Goal: Book appointment/travel/reservation

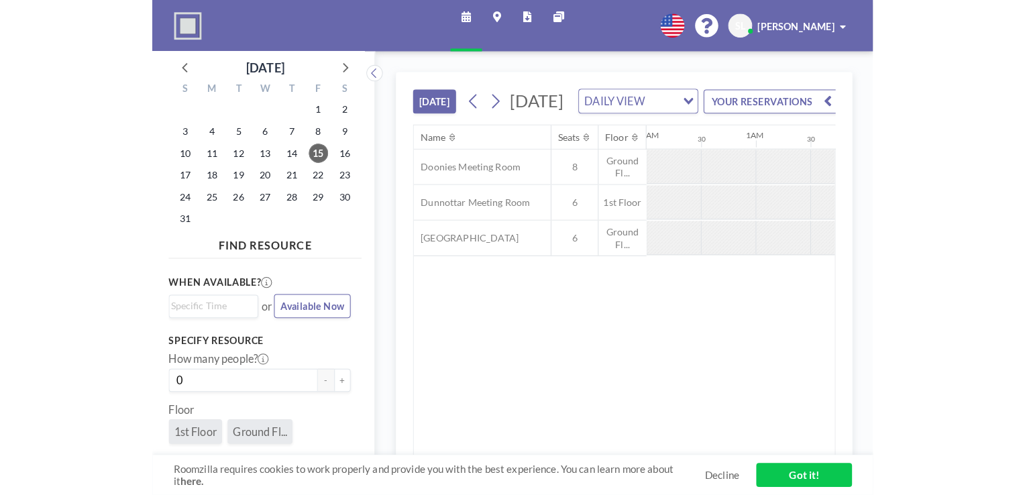
scroll to position [0, 902]
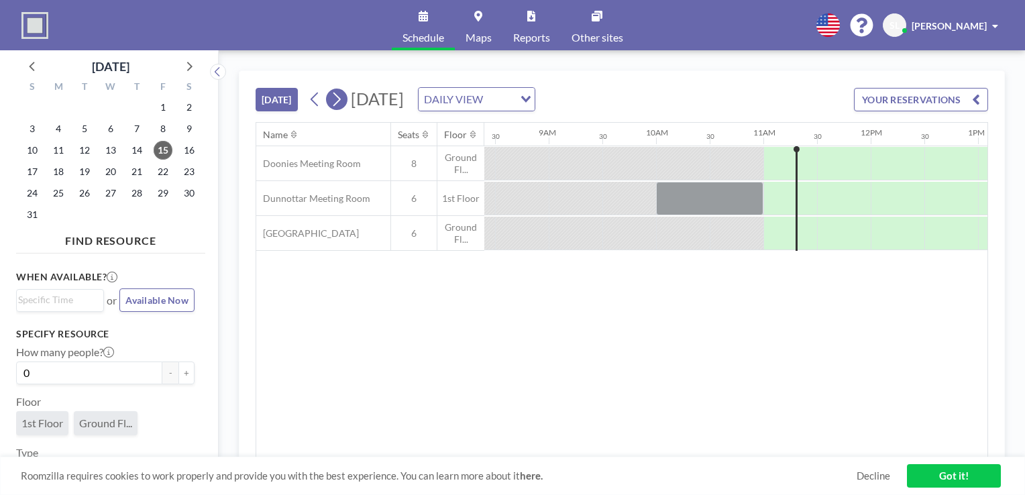
click at [333, 103] on icon at bounding box center [336, 99] width 13 height 20
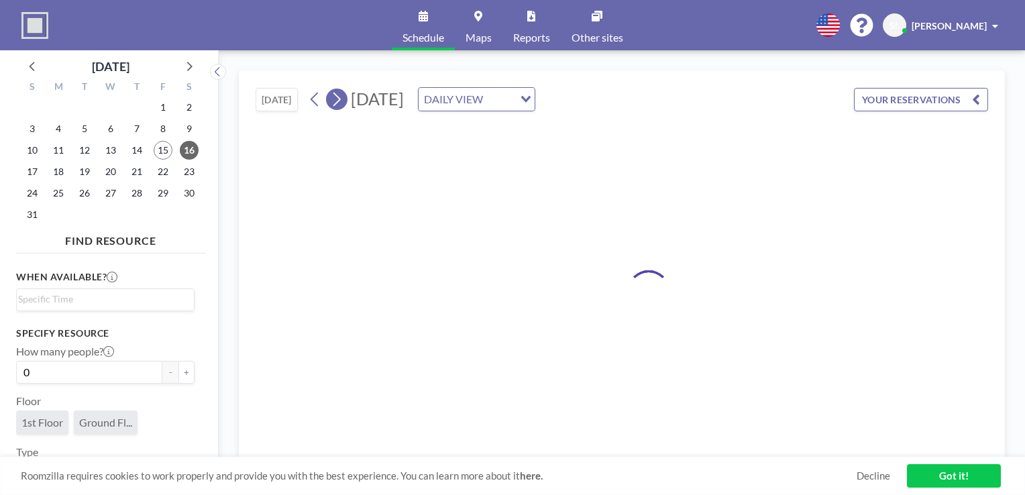
click at [333, 103] on icon at bounding box center [336, 99] width 13 height 20
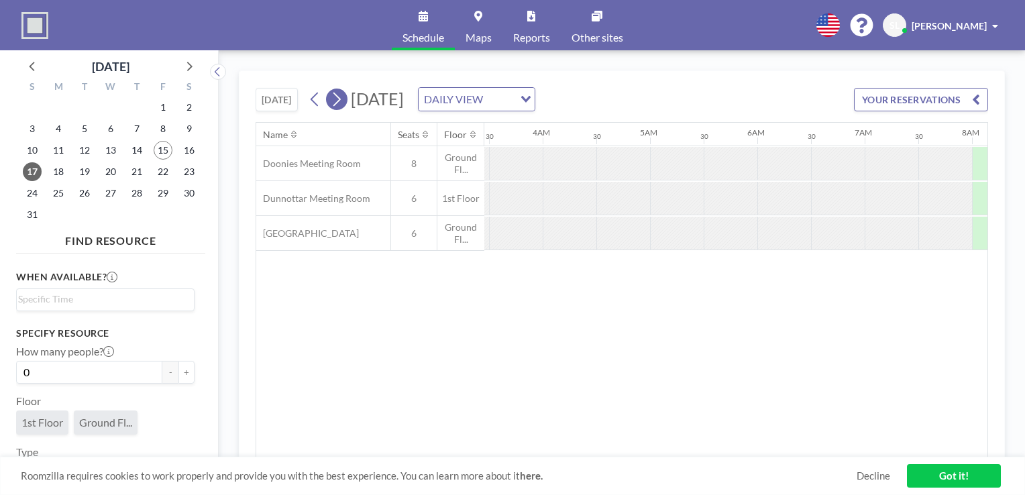
scroll to position [0, 700]
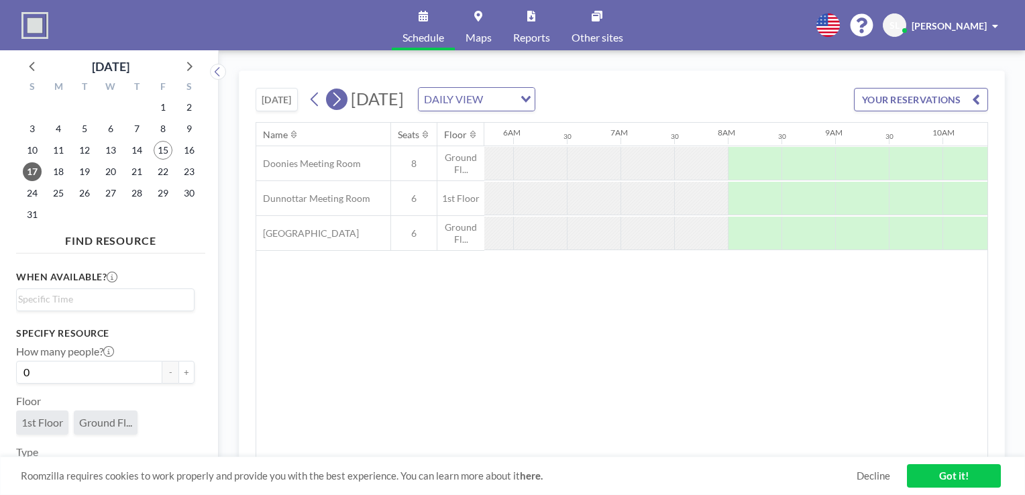
click at [333, 103] on icon at bounding box center [336, 99] width 13 height 20
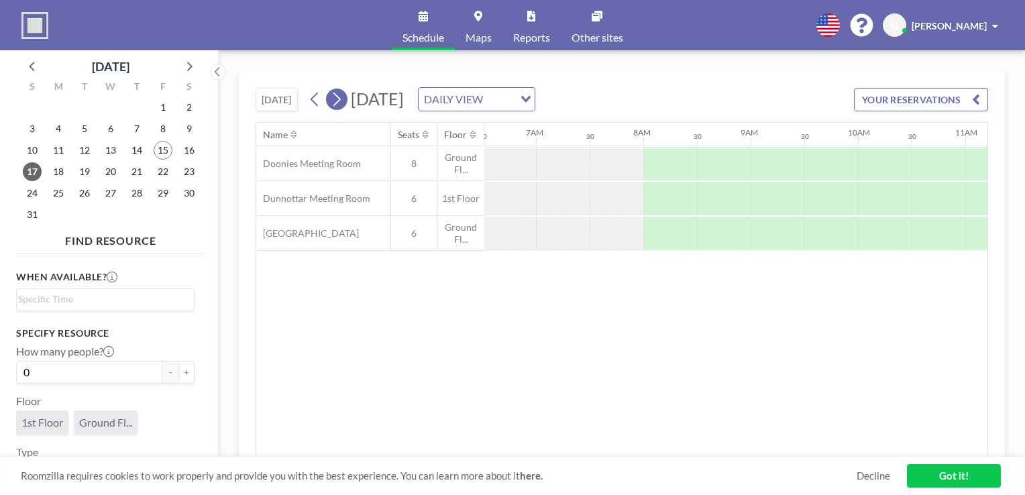
scroll to position [0, 0]
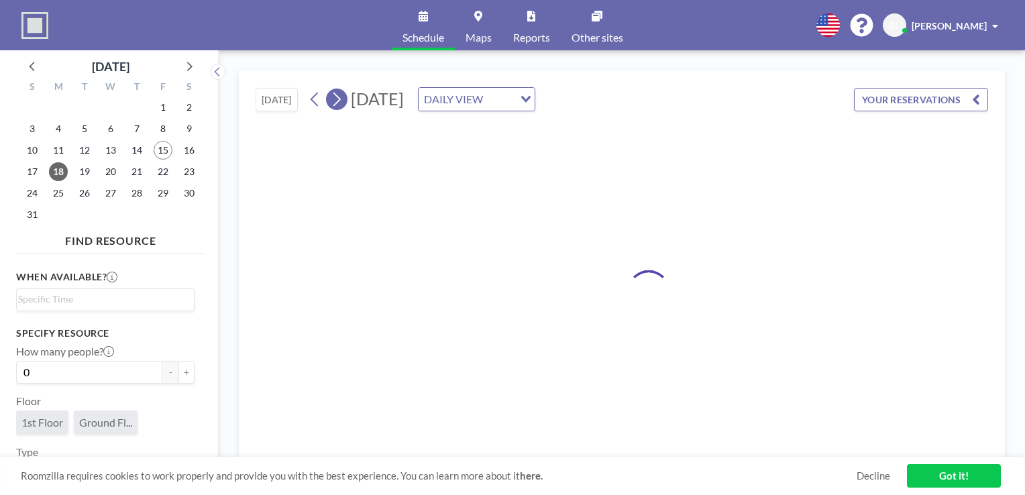
click at [333, 103] on icon at bounding box center [336, 99] width 13 height 20
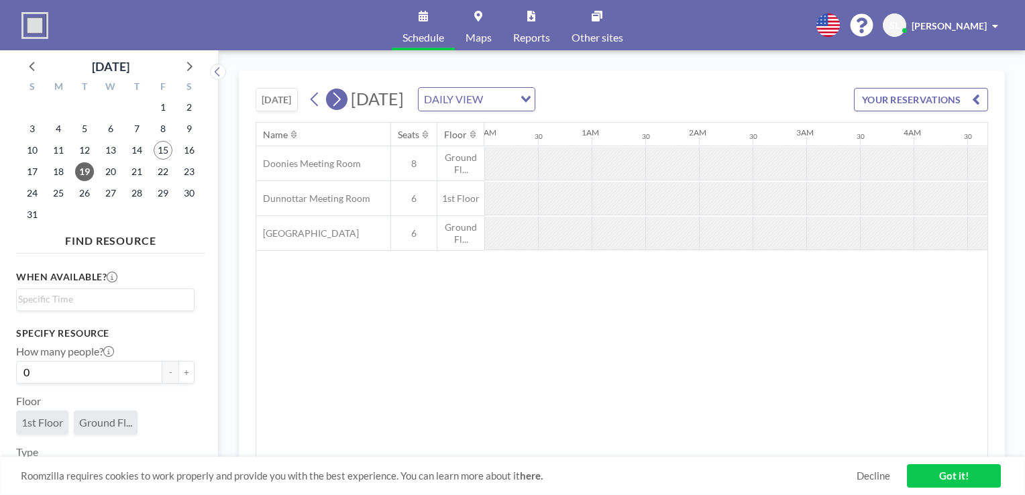
scroll to position [0, 547]
click at [333, 103] on icon at bounding box center [336, 99] width 13 height 20
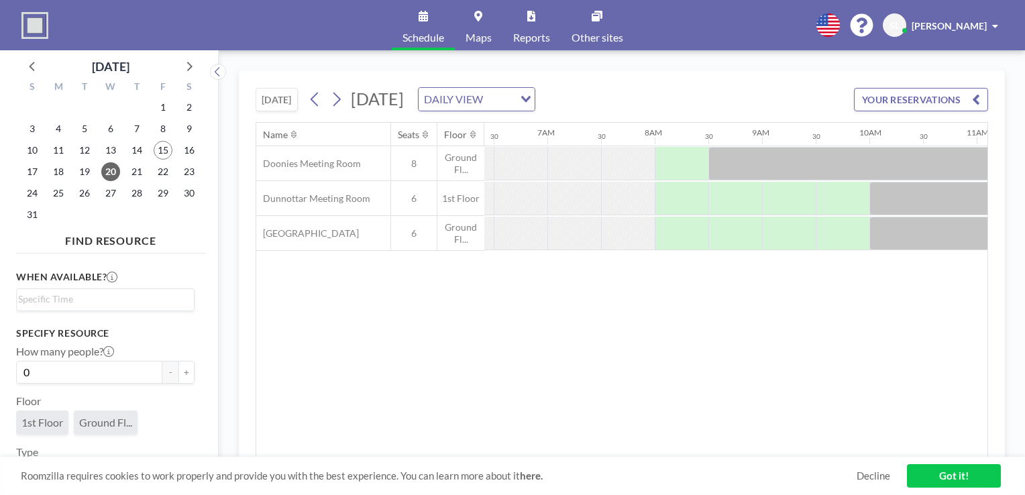
scroll to position [0, 805]
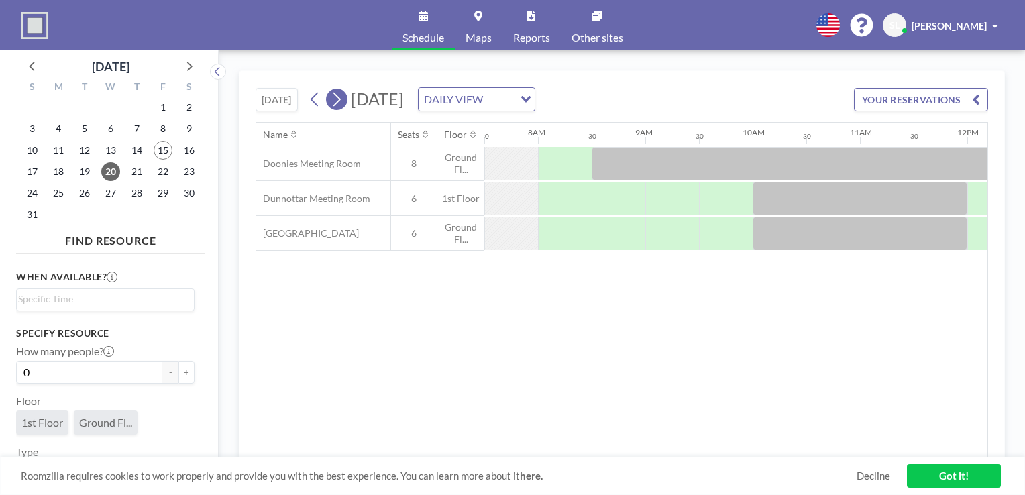
click at [329, 101] on button at bounding box center [336, 99] width 21 height 21
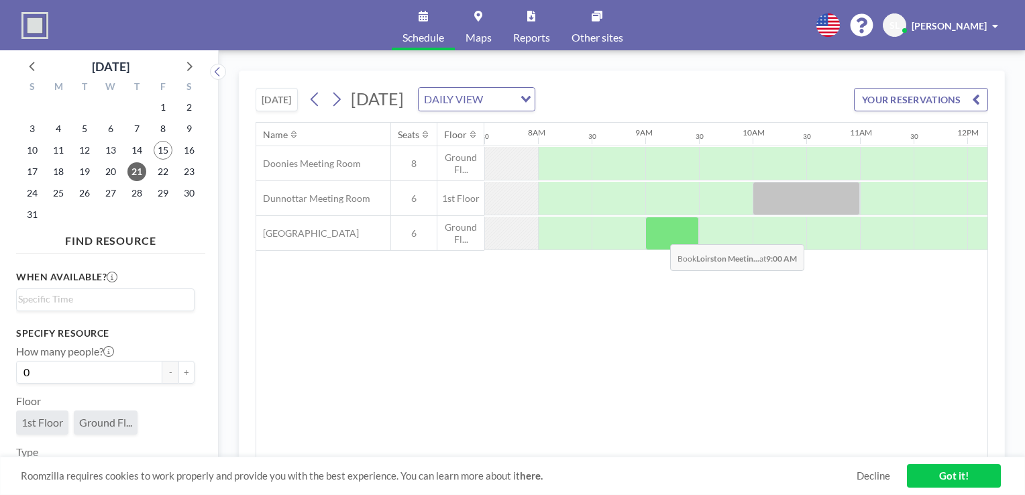
click at [660, 234] on div at bounding box center [672, 234] width 54 height 34
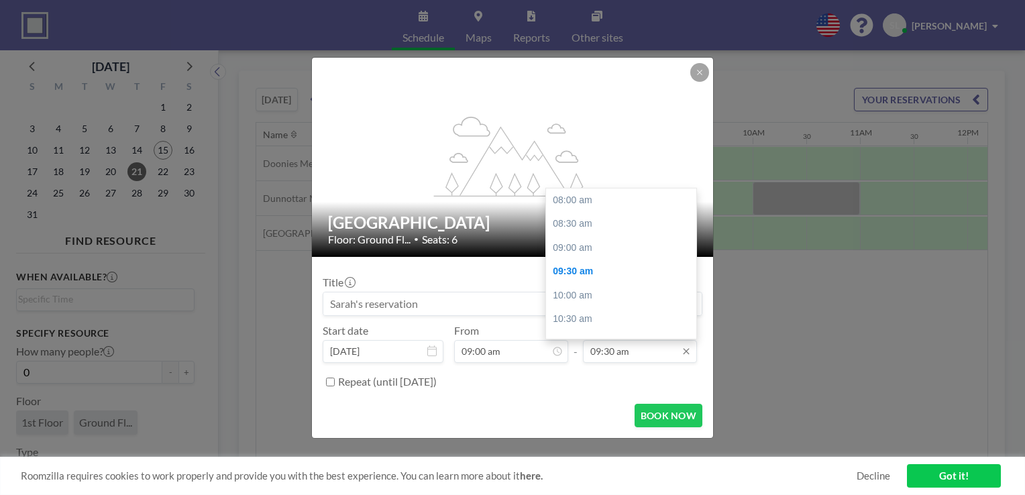
scroll to position [72, 0]
click at [582, 225] on div "10:00 am" at bounding box center [624, 224] width 157 height 24
type input "10:00 am"
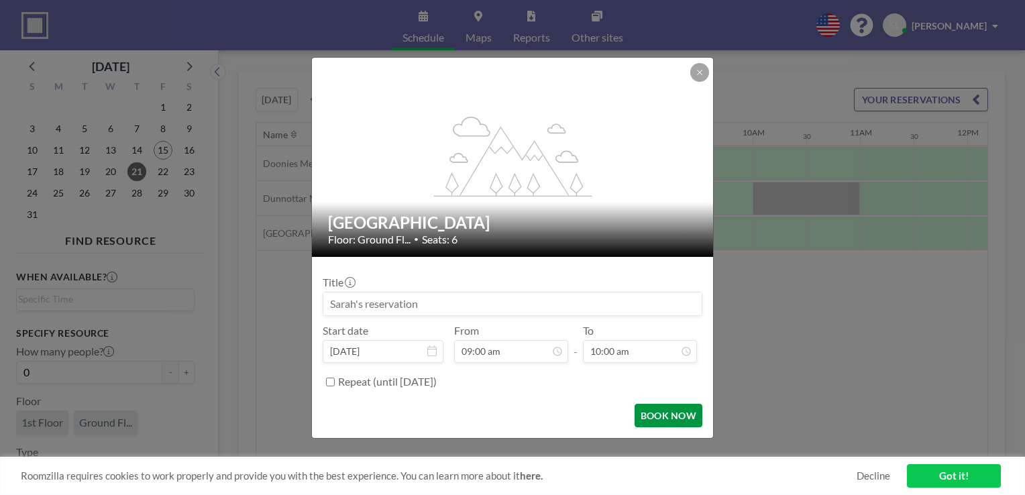
scroll to position [95, 0]
click at [660, 415] on button "BOOK NOW" at bounding box center [669, 415] width 68 height 23
